Goal: Complete application form

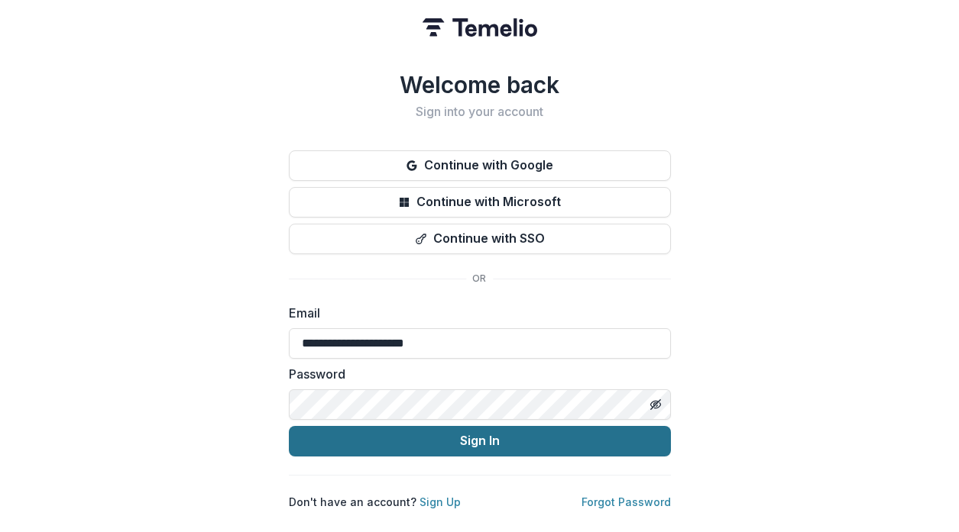
click at [308, 437] on button "Sign In" at bounding box center [480, 441] width 382 height 31
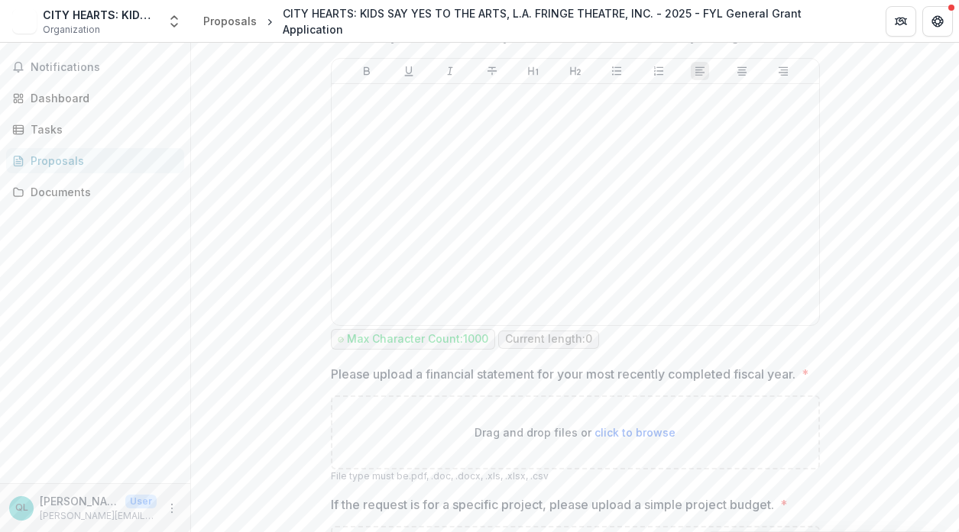
scroll to position [4627, 0]
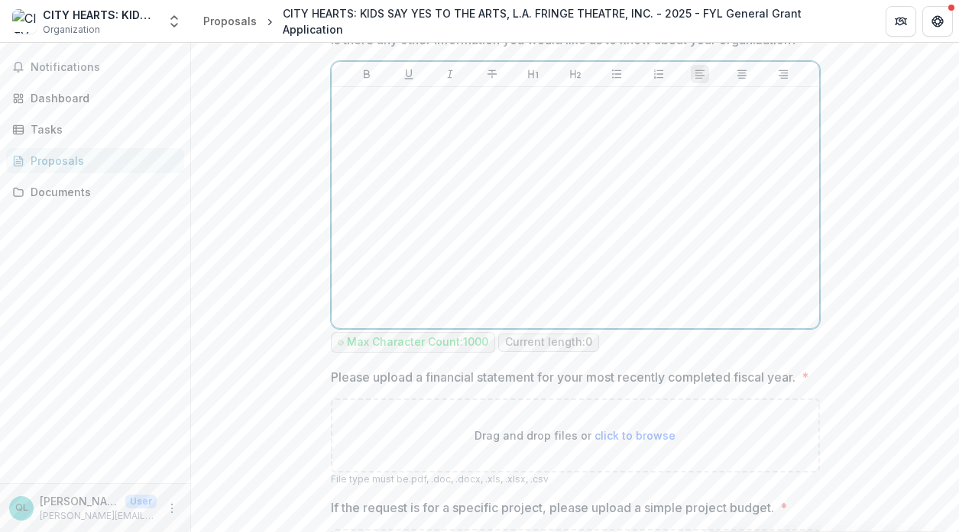
click at [432, 267] on div at bounding box center [575, 207] width 475 height 229
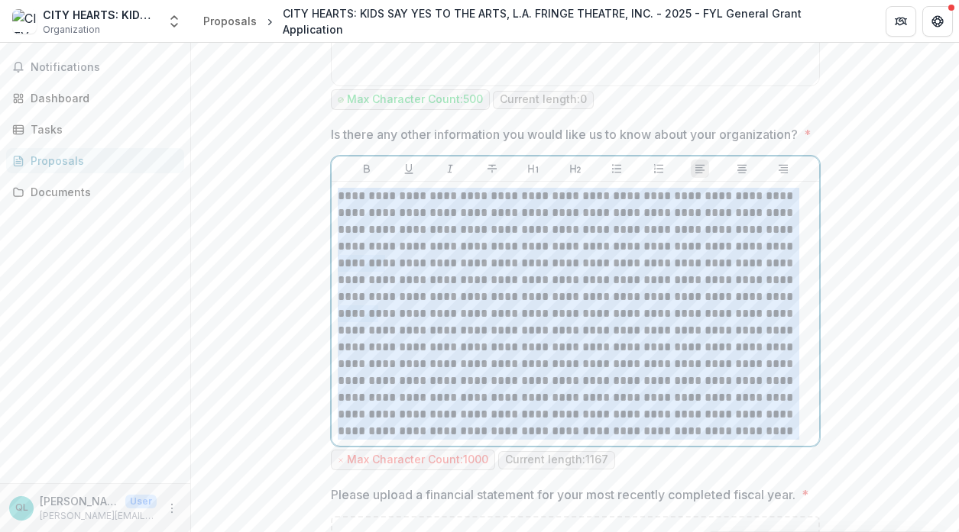
scroll to position [4528, 0]
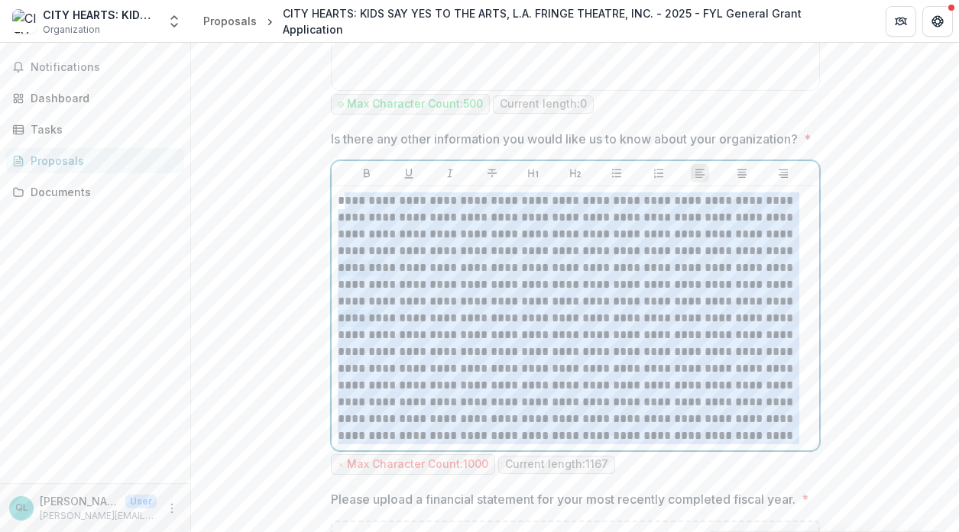
drag, startPoint x: 734, startPoint y: 320, endPoint x: 340, endPoint y: 231, distance: 404.2
click at [340, 231] on div "**********" at bounding box center [575, 319] width 475 height 252
